Goal: Navigation & Orientation: Find specific page/section

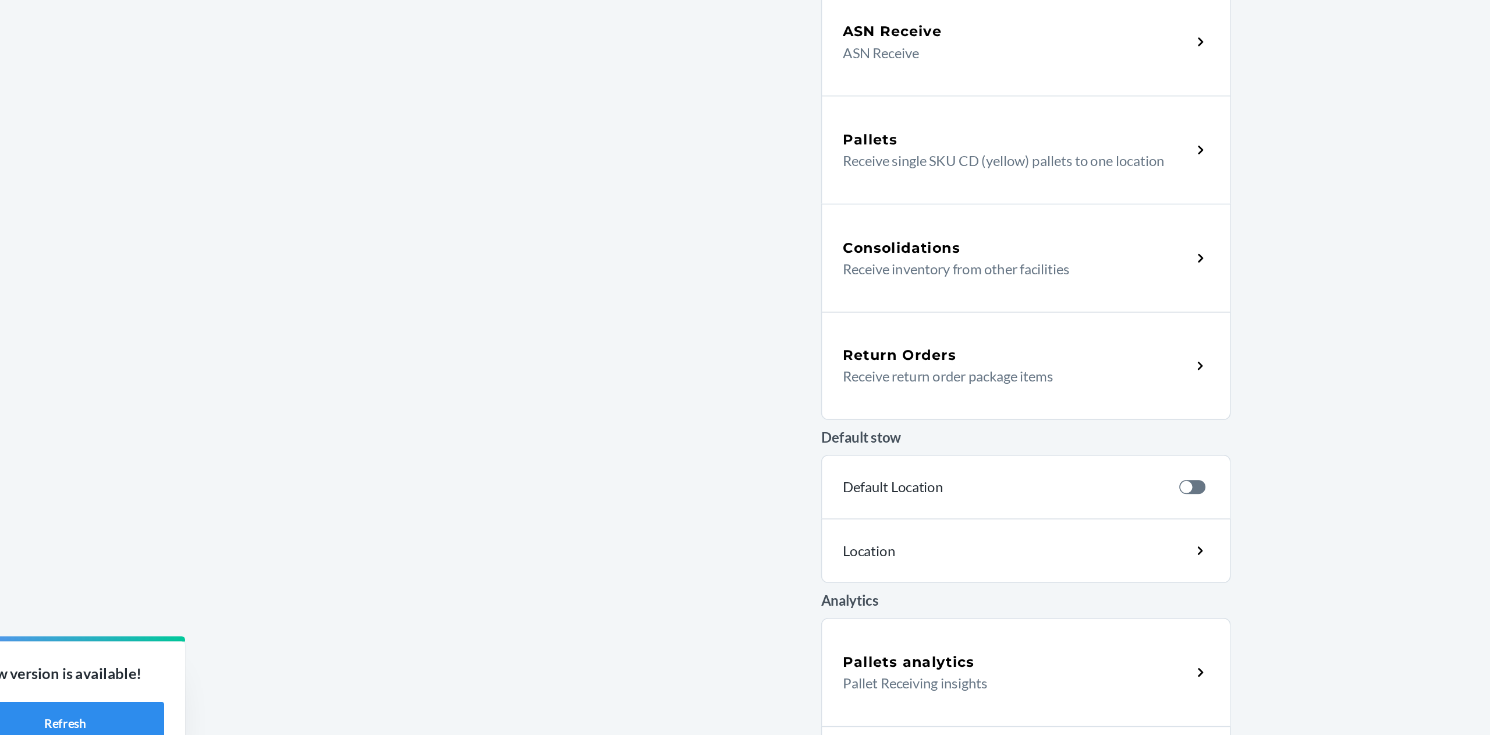
scroll to position [19, 0]
click at [920, 202] on main "NEW! Select your preferred language. NUEVO! ¡Seleccione su idioma preferido. Vi…" at bounding box center [745, 381] width 1490 height 640
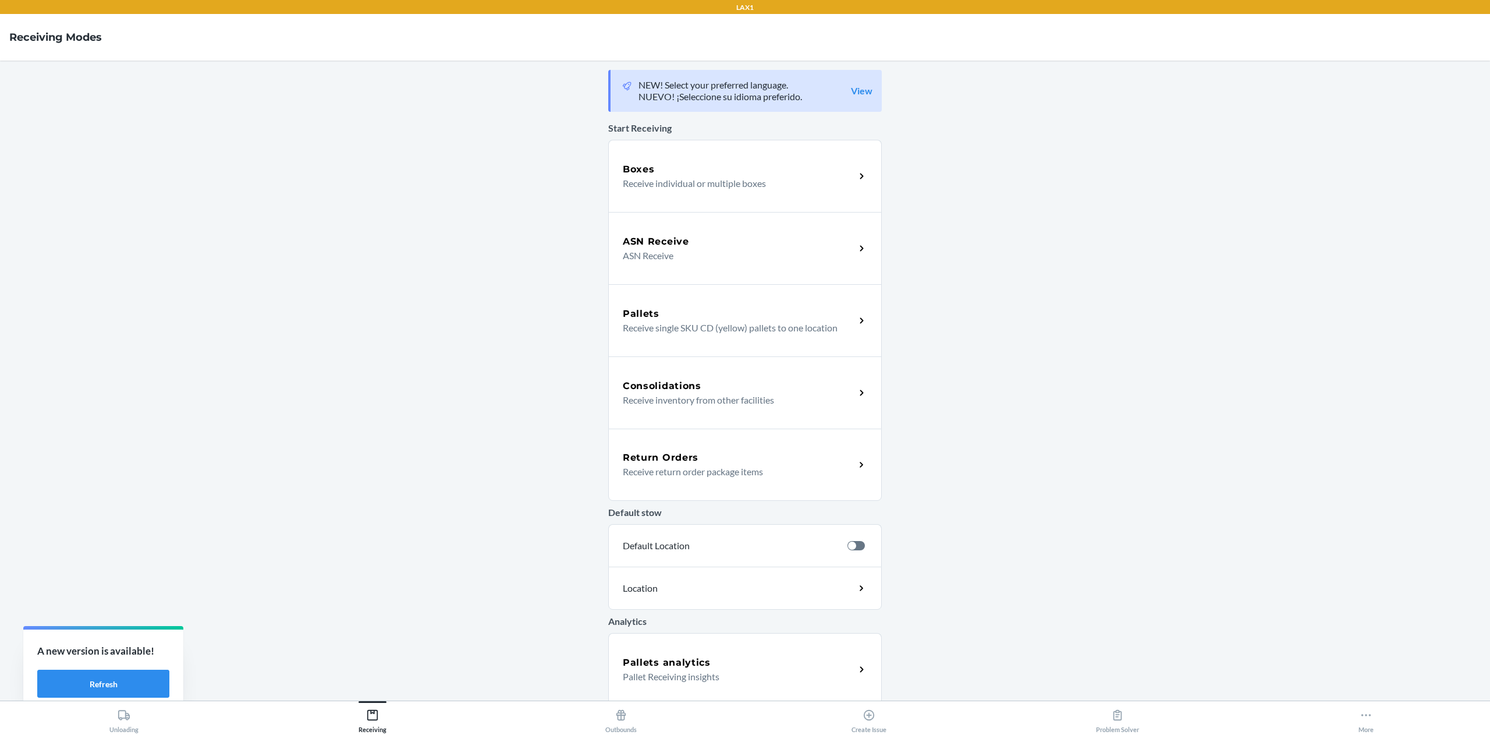
scroll to position [77, 0]
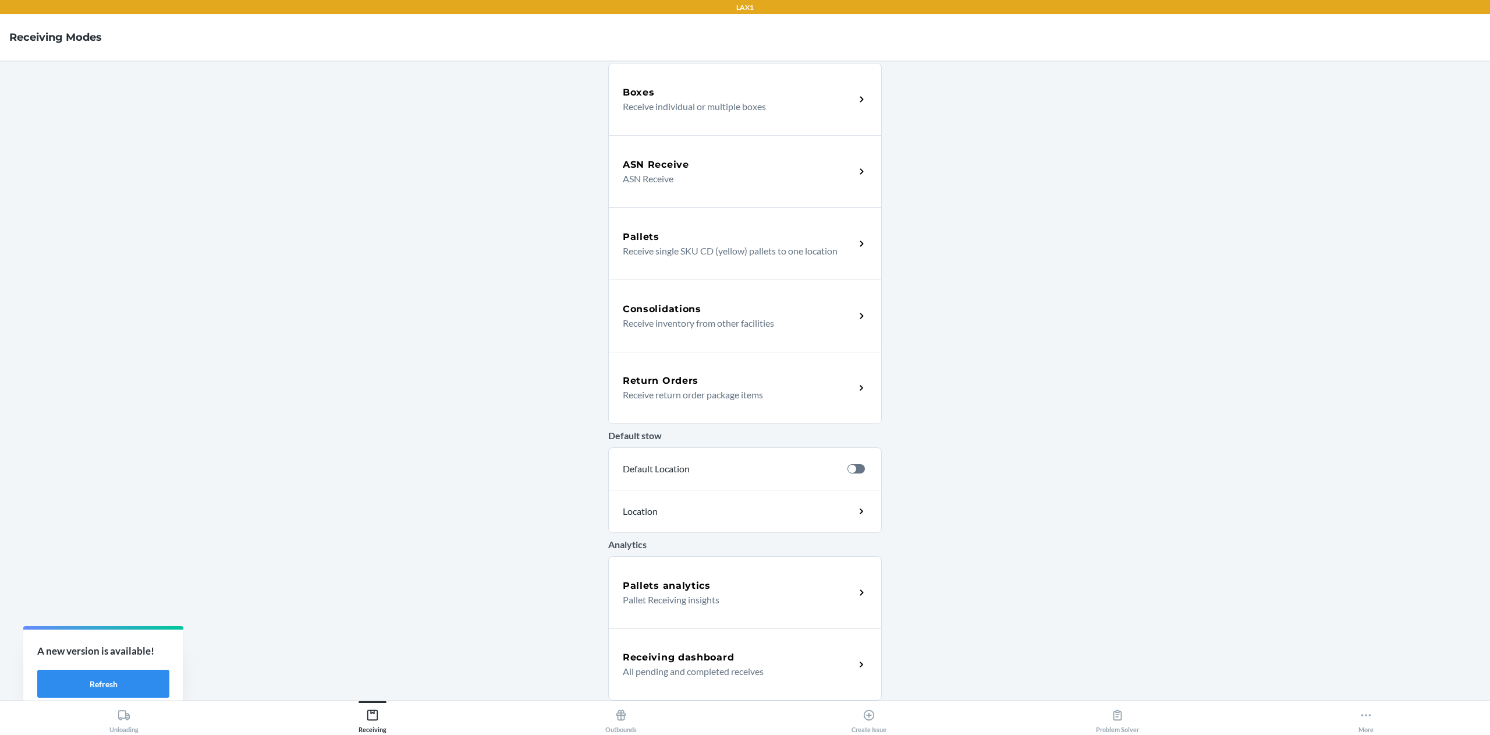
click at [363, 608] on main "NEW! Select your preferred language. NUEVO! ¡Seleccione su idioma preferido. Vi…" at bounding box center [745, 381] width 1490 height 640
click at [1007, 430] on main "NEW! Select your preferred language. NUEVO! ¡Seleccione su idioma preferido. Vi…" at bounding box center [745, 381] width 1490 height 640
click at [623, 655] on h5 "Receiving dashboard" at bounding box center [678, 657] width 111 height 14
